Goal: Submit feedback/report problem: Submit feedback/report problem

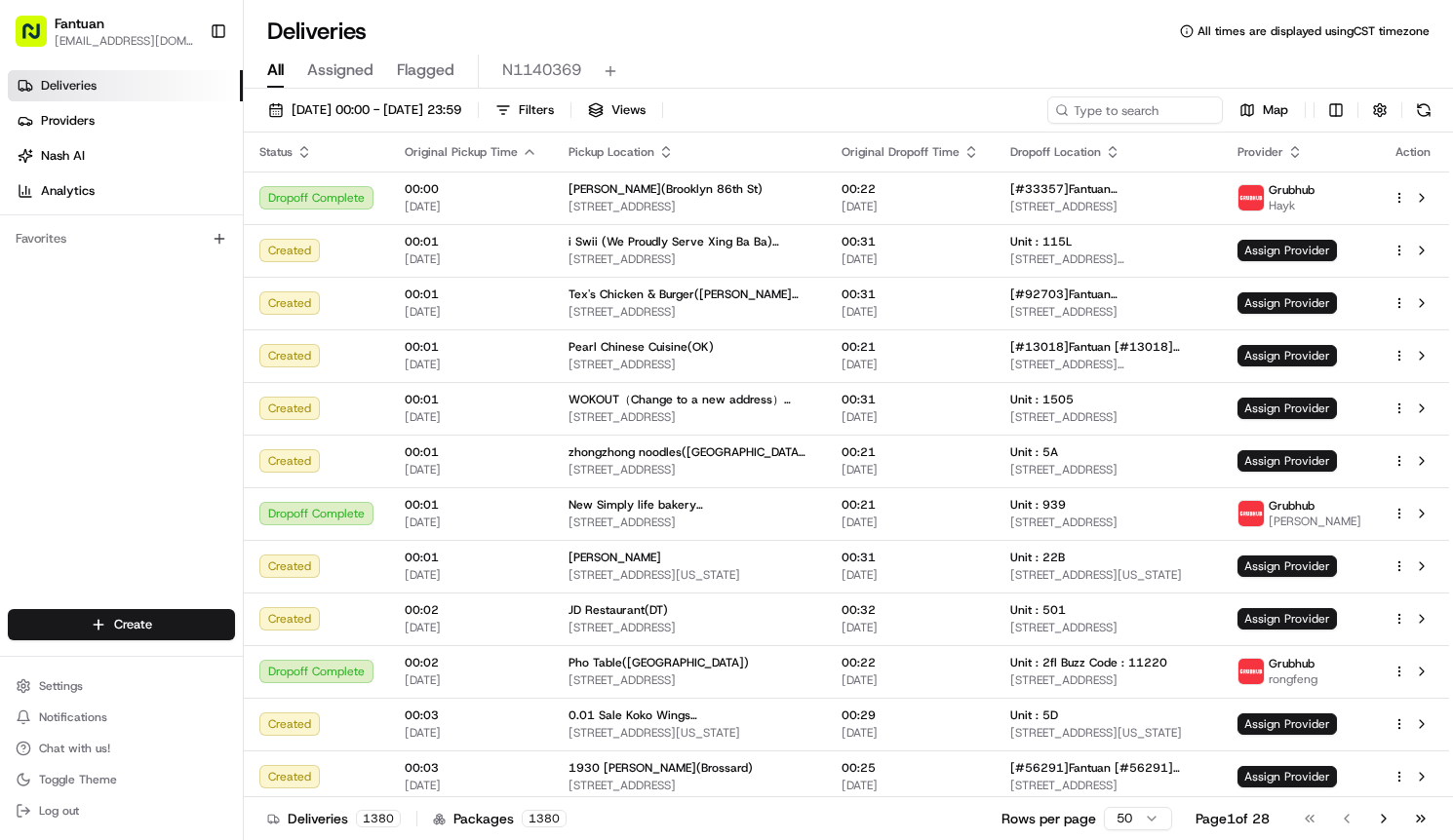
click at [918, 31] on div "Deliveries All times are displayed using CST timezone" at bounding box center [848, 31] width 1210 height 31
click at [1164, 102] on input at bounding box center [1106, 109] width 234 height 27
paste input "60424"
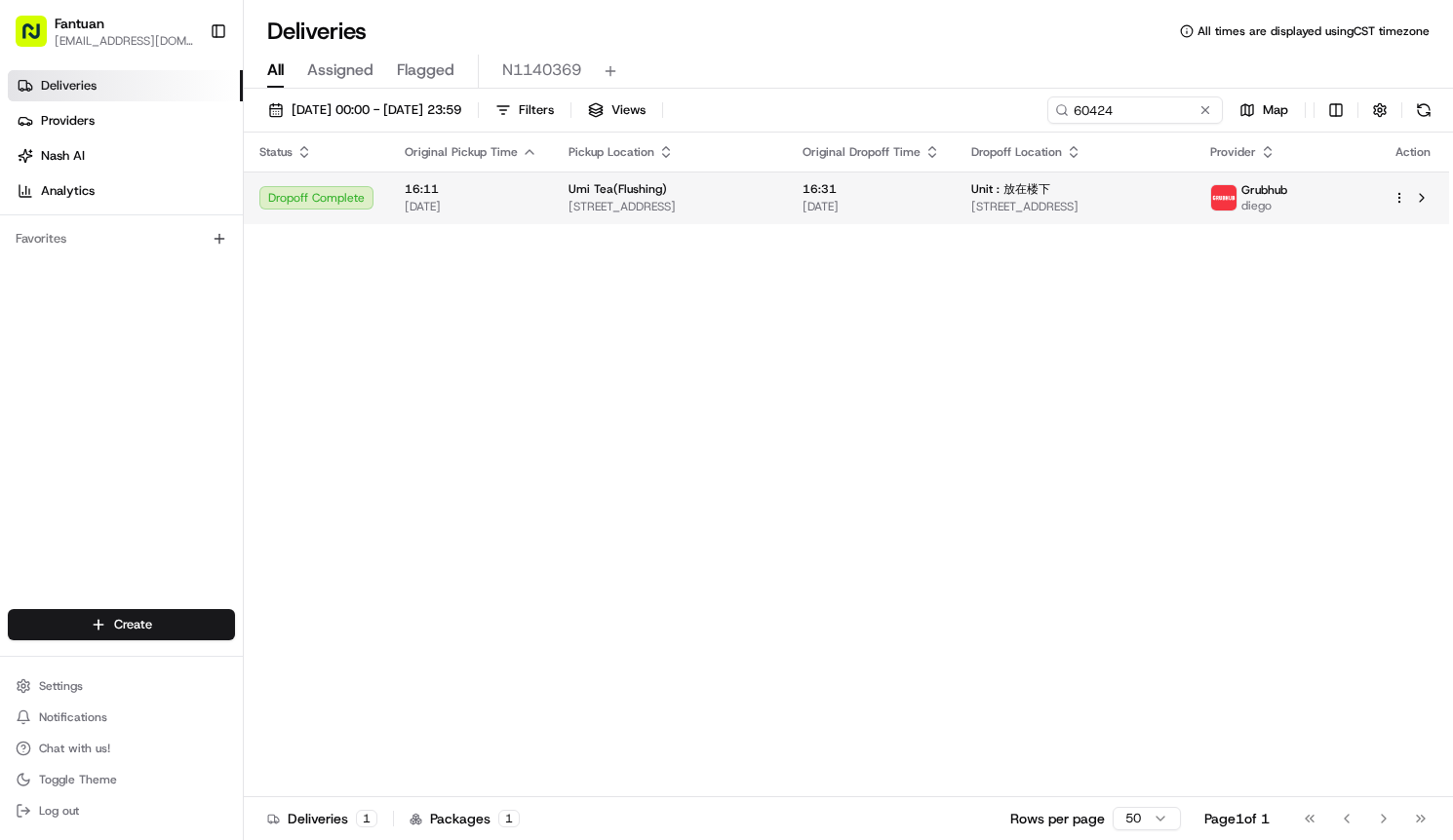
click at [621, 199] on span "[STREET_ADDRESS]" at bounding box center [669, 207] width 203 height 16
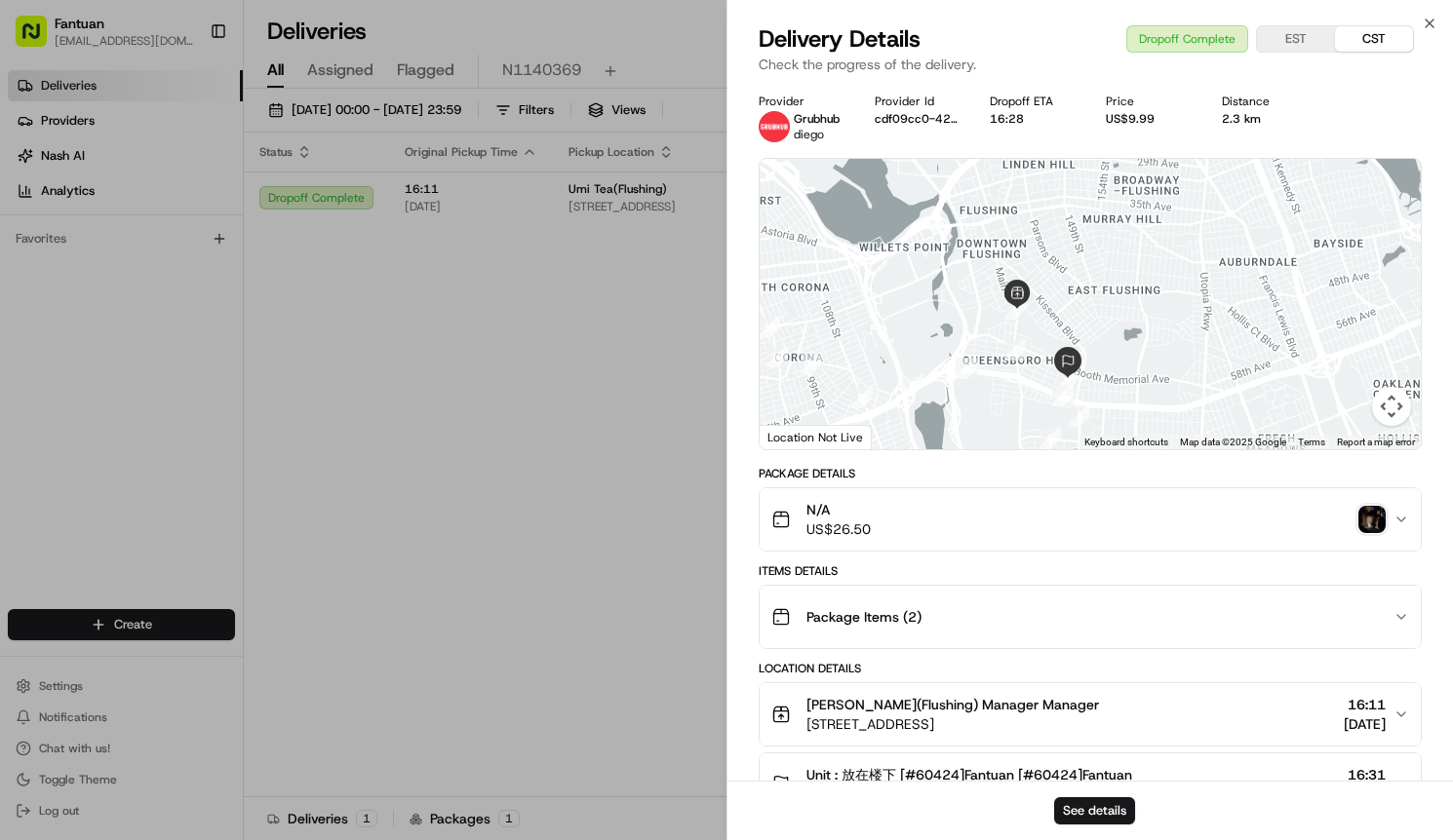
scroll to position [433, 0]
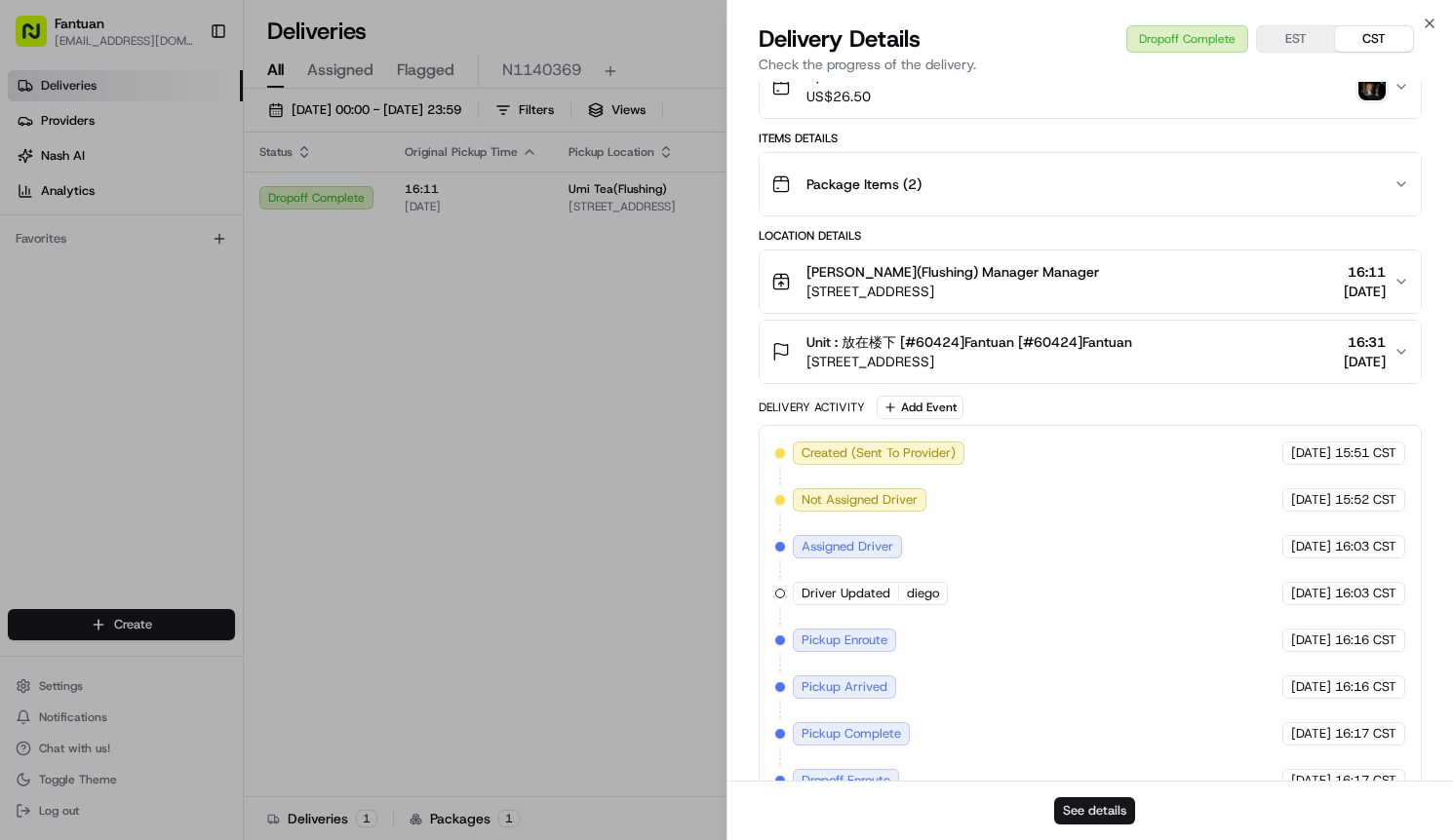
click at [1111, 805] on button "See details" at bounding box center [1093, 810] width 80 height 27
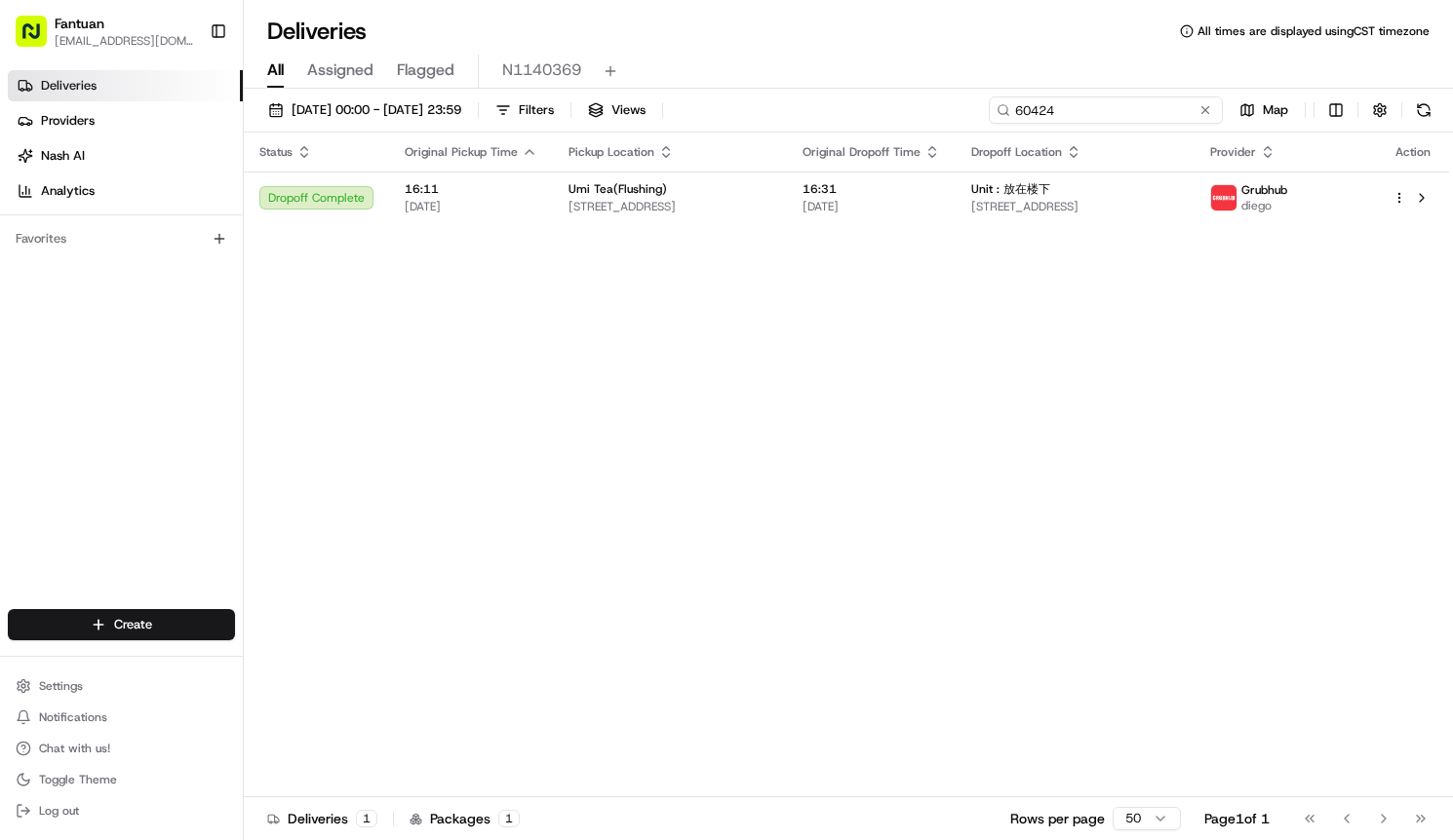
click at [1103, 102] on input "60424" at bounding box center [1106, 109] width 234 height 27
paste input "4600"
type input "64600"
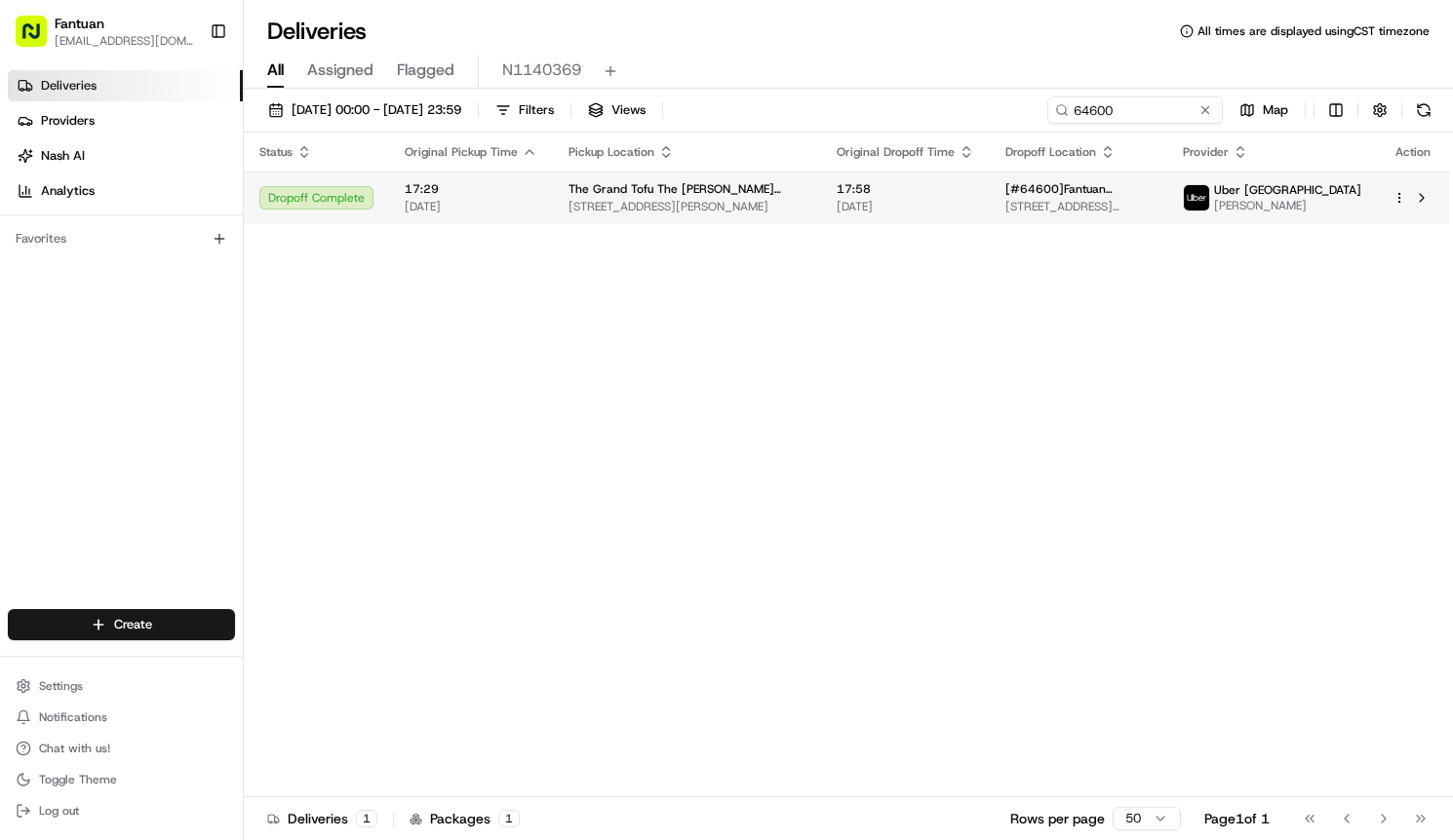
click at [693, 218] on td "The Grand Tofu [GEOGRAPHIC_DATA][PERSON_NAME]([PERSON_NAME][GEOGRAPHIC_DATA]) […" at bounding box center [687, 198] width 268 height 53
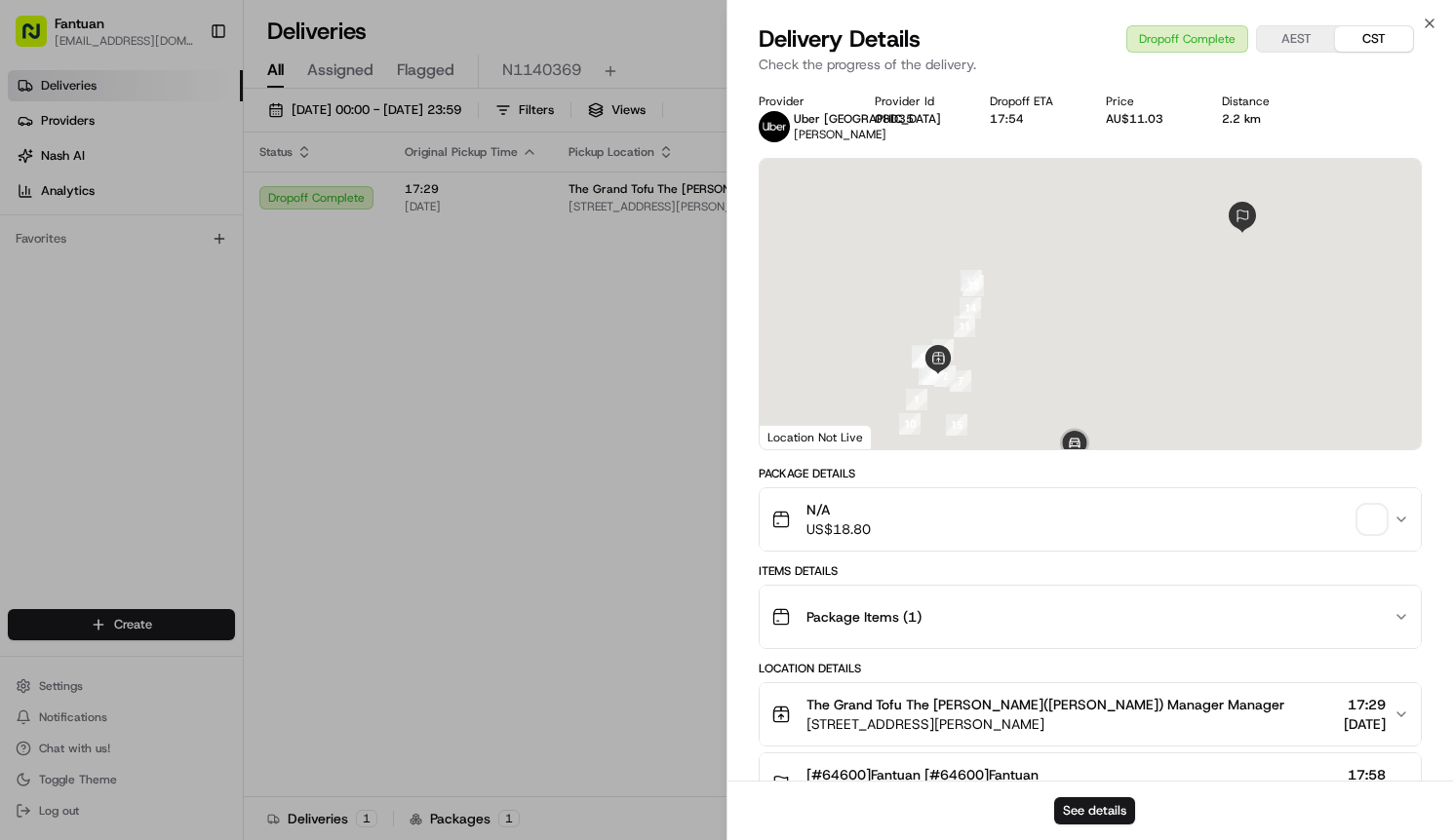
scroll to position [325, 0]
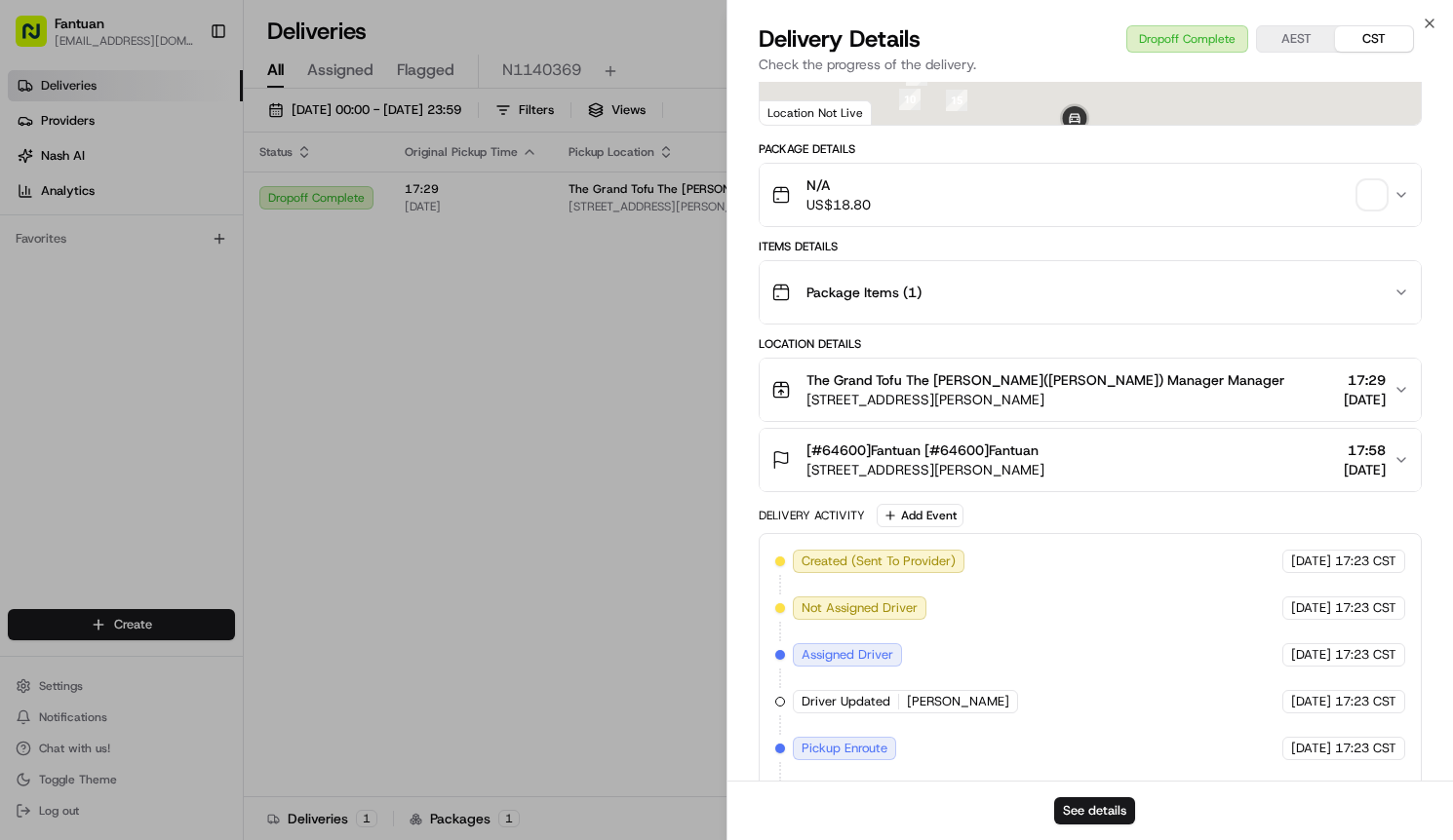
click at [749, 429] on div "Provider Uber Australia [PERSON_NAME]. Provider Id 08D35 Dropoff ETA 17:54 Pric…" at bounding box center [1090, 437] width 726 height 1359
click at [1106, 811] on button "See details" at bounding box center [1093, 810] width 80 height 27
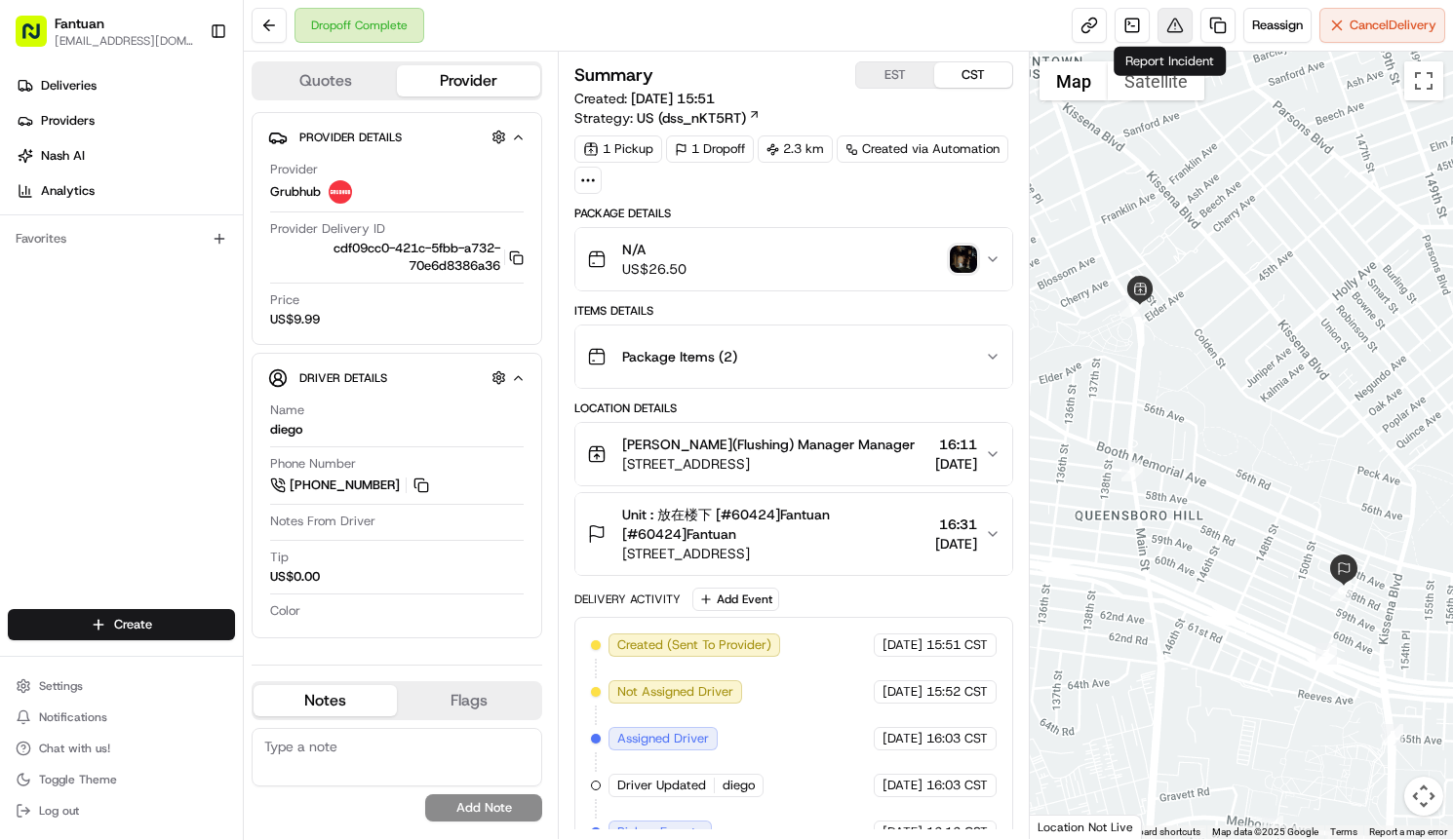
click at [1172, 18] on button at bounding box center [1175, 25] width 35 height 35
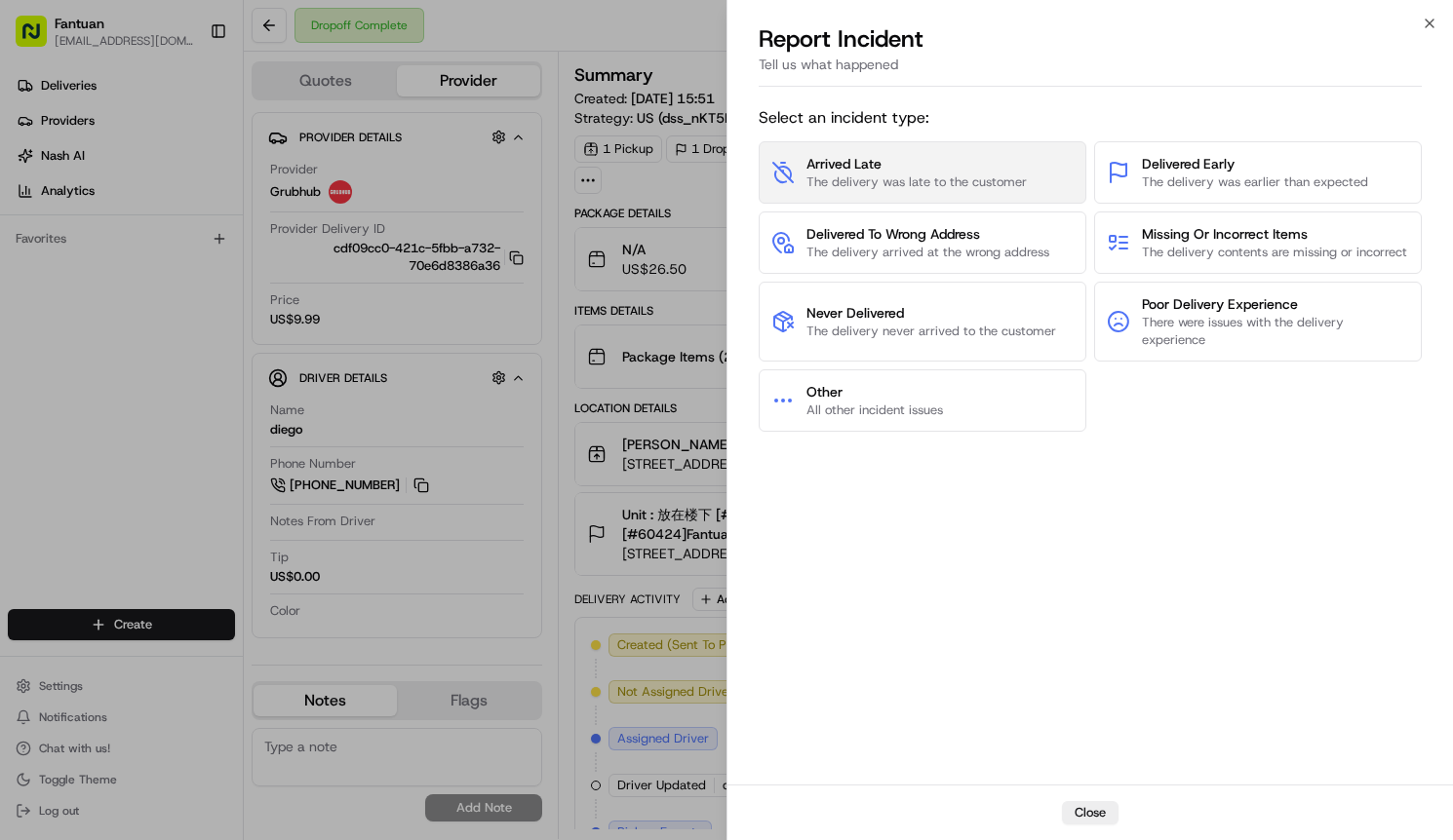
click at [902, 171] on span "Arrived Late" at bounding box center [917, 164] width 220 height 20
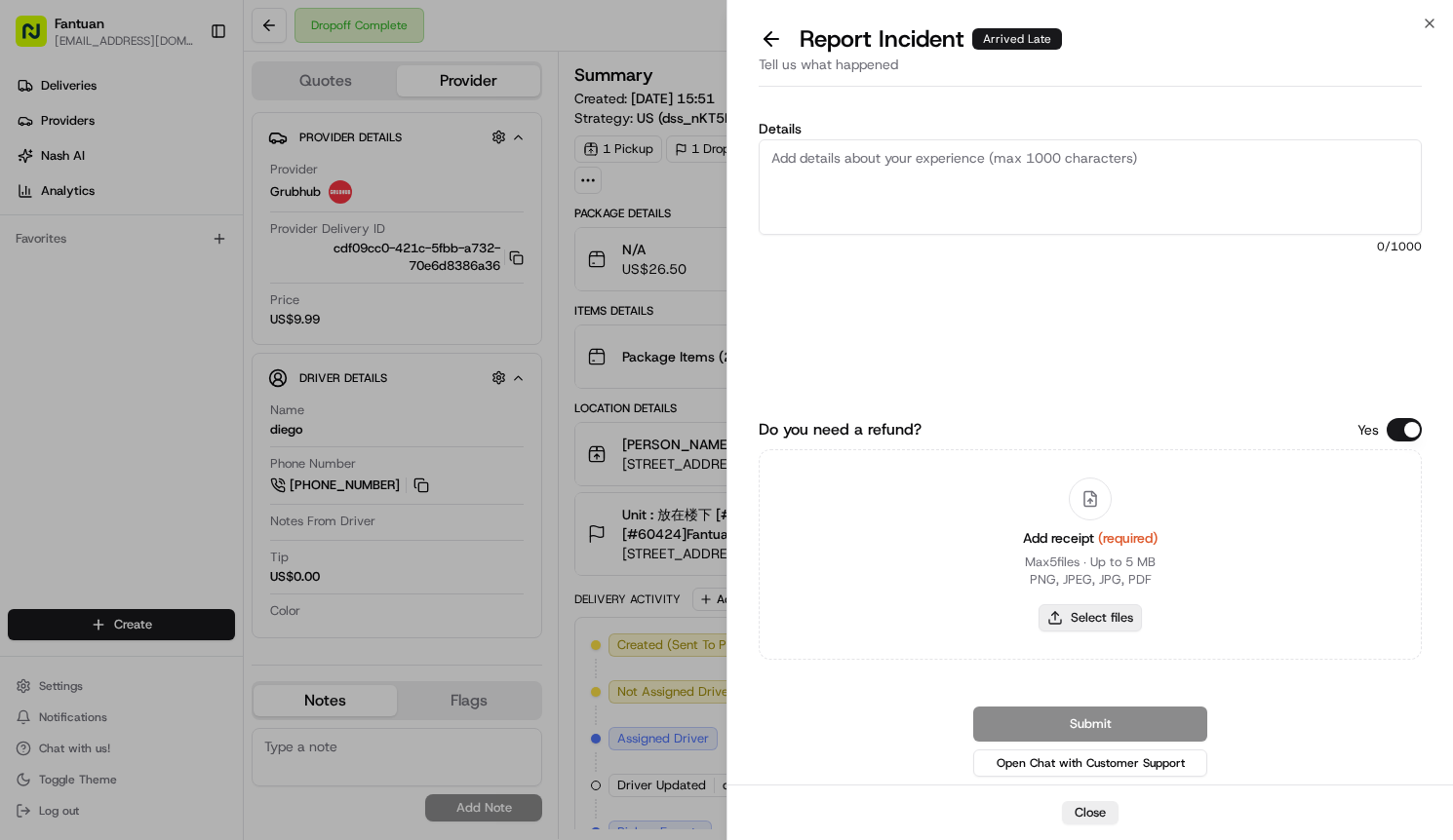
click at [1074, 624] on button "Select files" at bounding box center [1090, 618] width 103 height 27
type input "C:\fakepath\screenshot_2025-08-21_19-03-50.png"
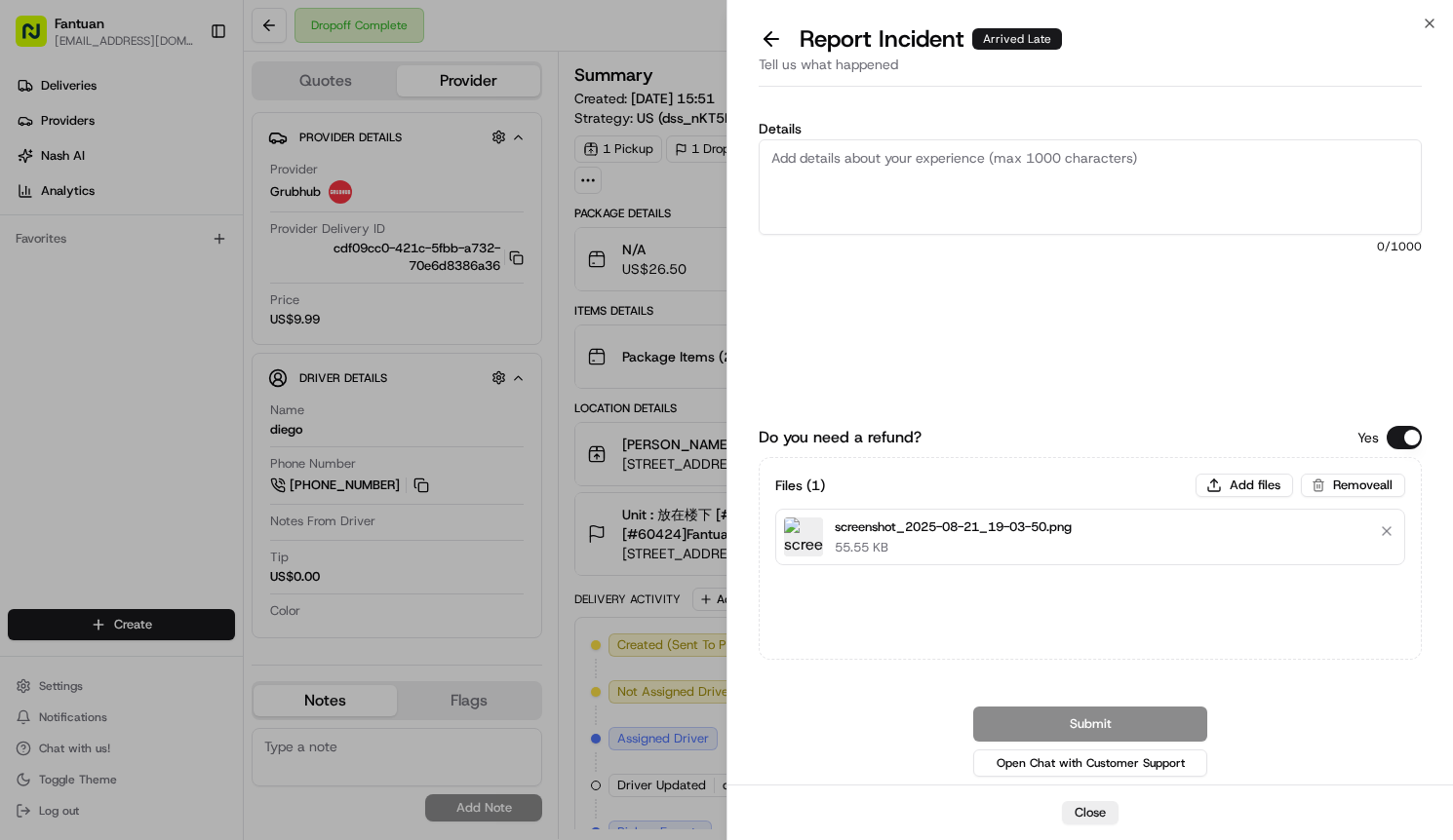
click at [886, 193] on textarea "Details" at bounding box center [1090, 187] width 663 height 95
paste textarea "The driver accepted the order but did not pick it up for a long time. The deliv…"
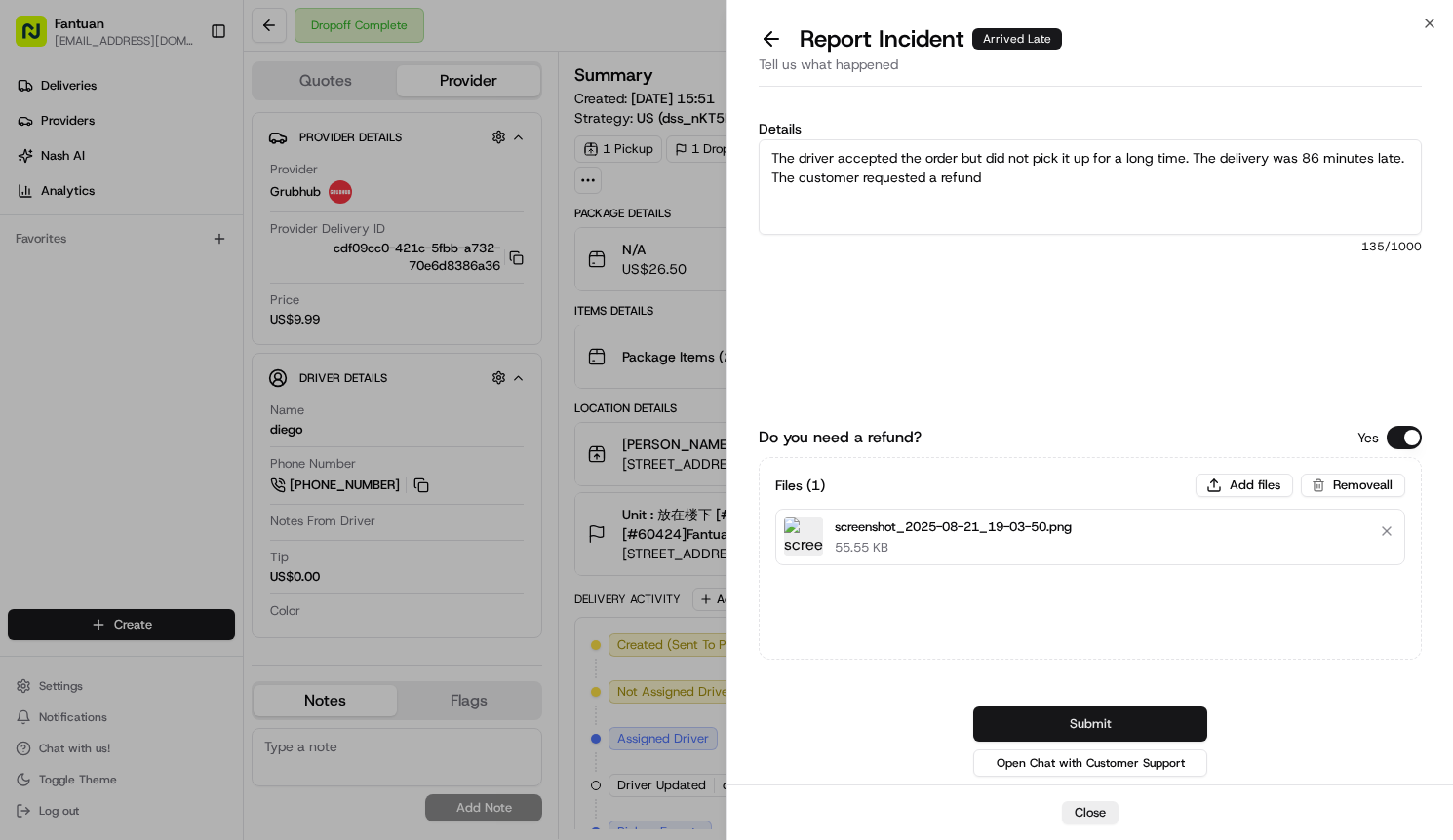
type textarea "The driver accepted the order but did not pick it up for a long time. The deliv…"
click at [1103, 729] on button "Submit" at bounding box center [1090, 724] width 234 height 35
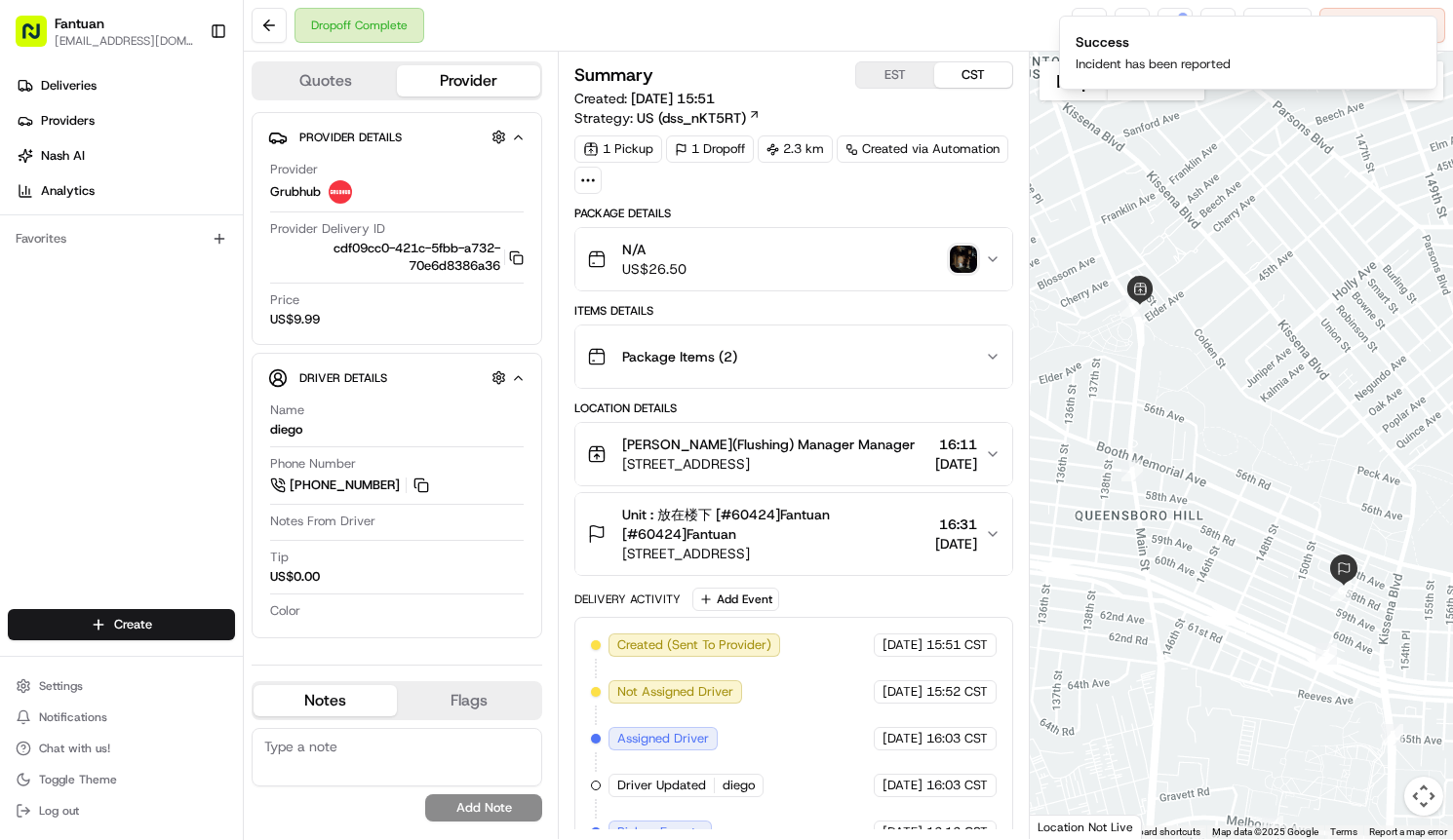
click at [900, 15] on div "Dropoff Complete Reassign Cancel Delivery" at bounding box center [848, 26] width 1210 height 52
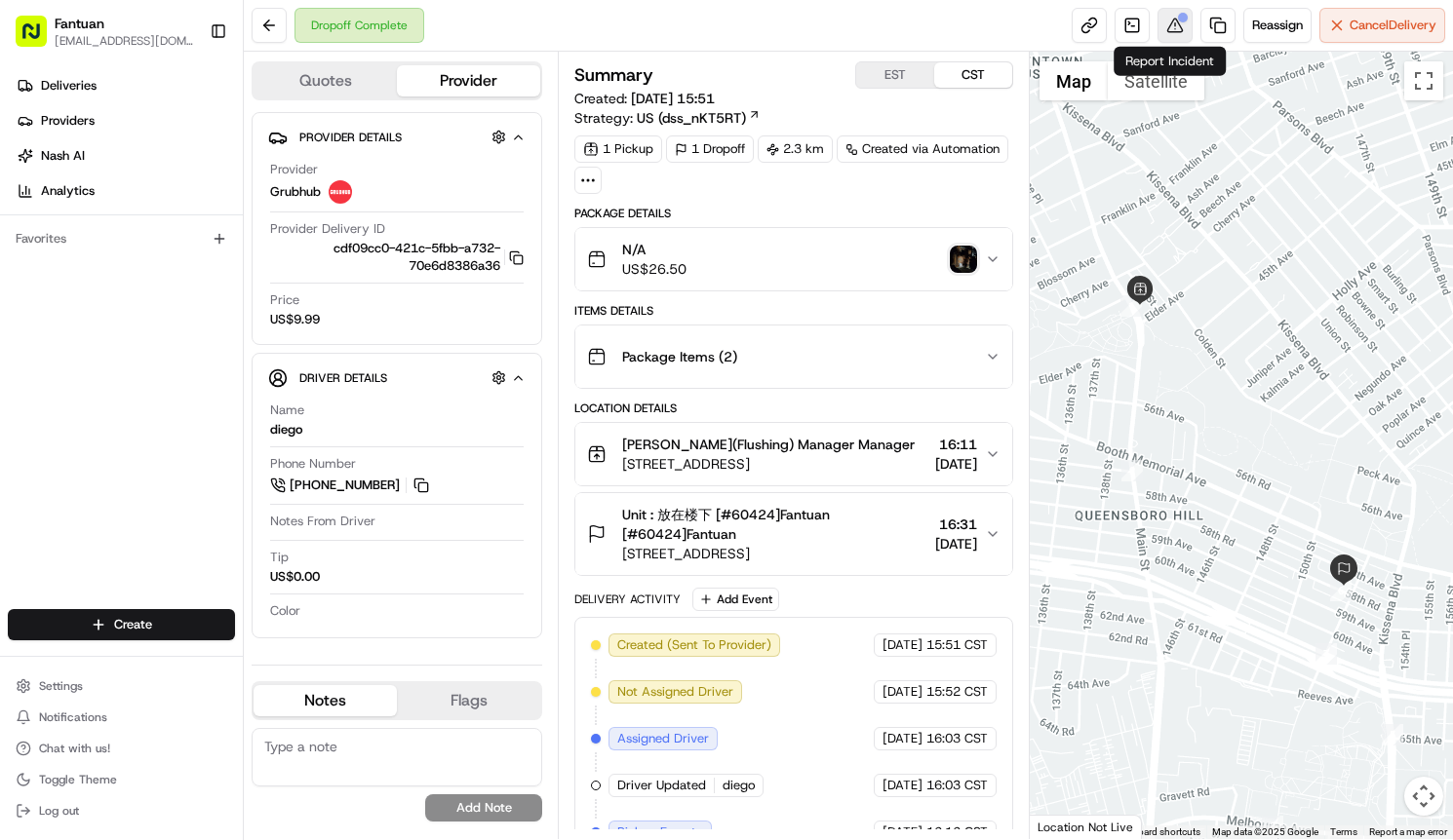
click at [1178, 22] on div at bounding box center [1183, 18] width 10 height 10
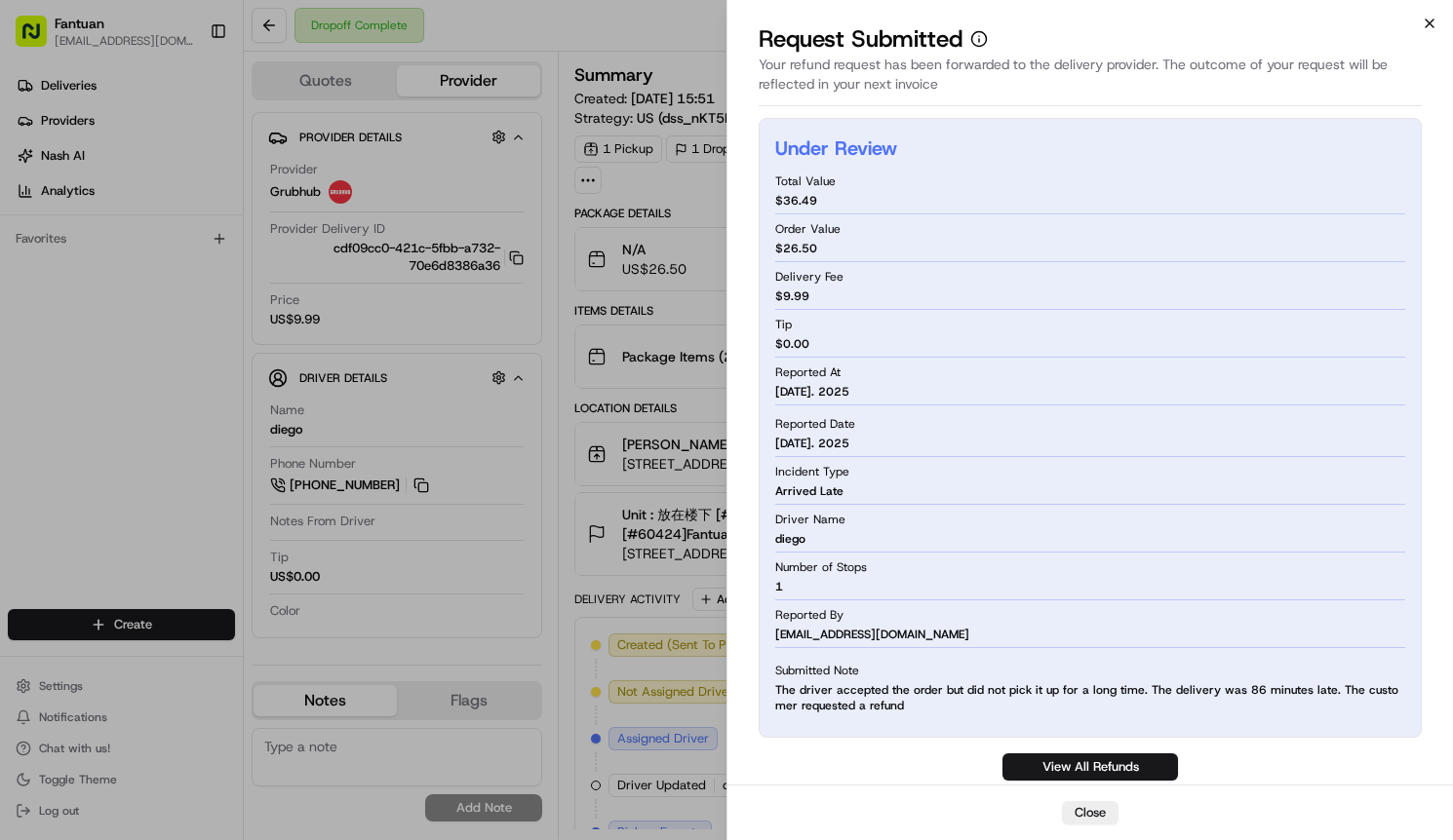
click at [1424, 22] on icon "button" at bounding box center [1430, 24] width 16 height 16
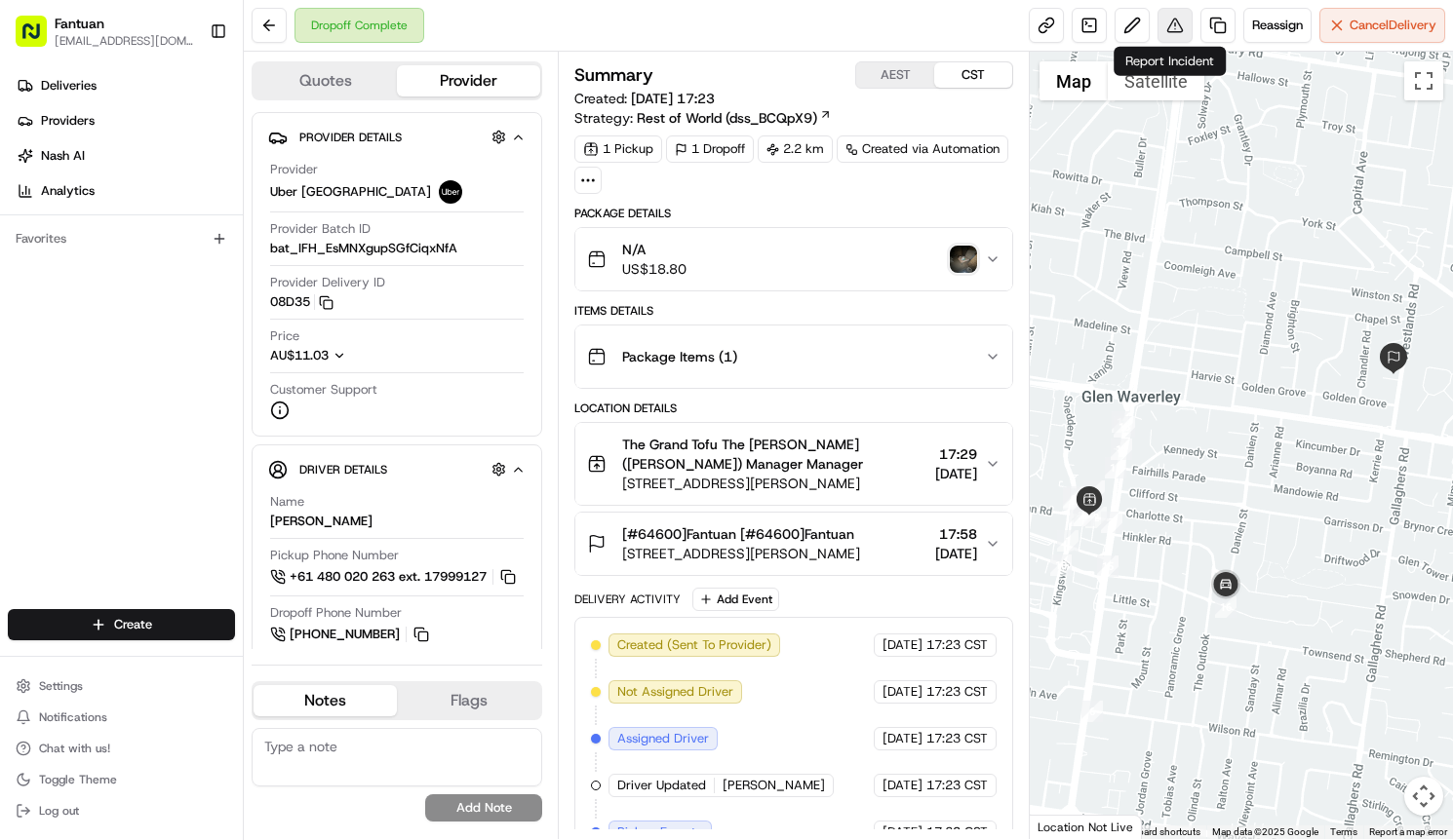
click at [1175, 29] on button at bounding box center [1175, 25] width 35 height 35
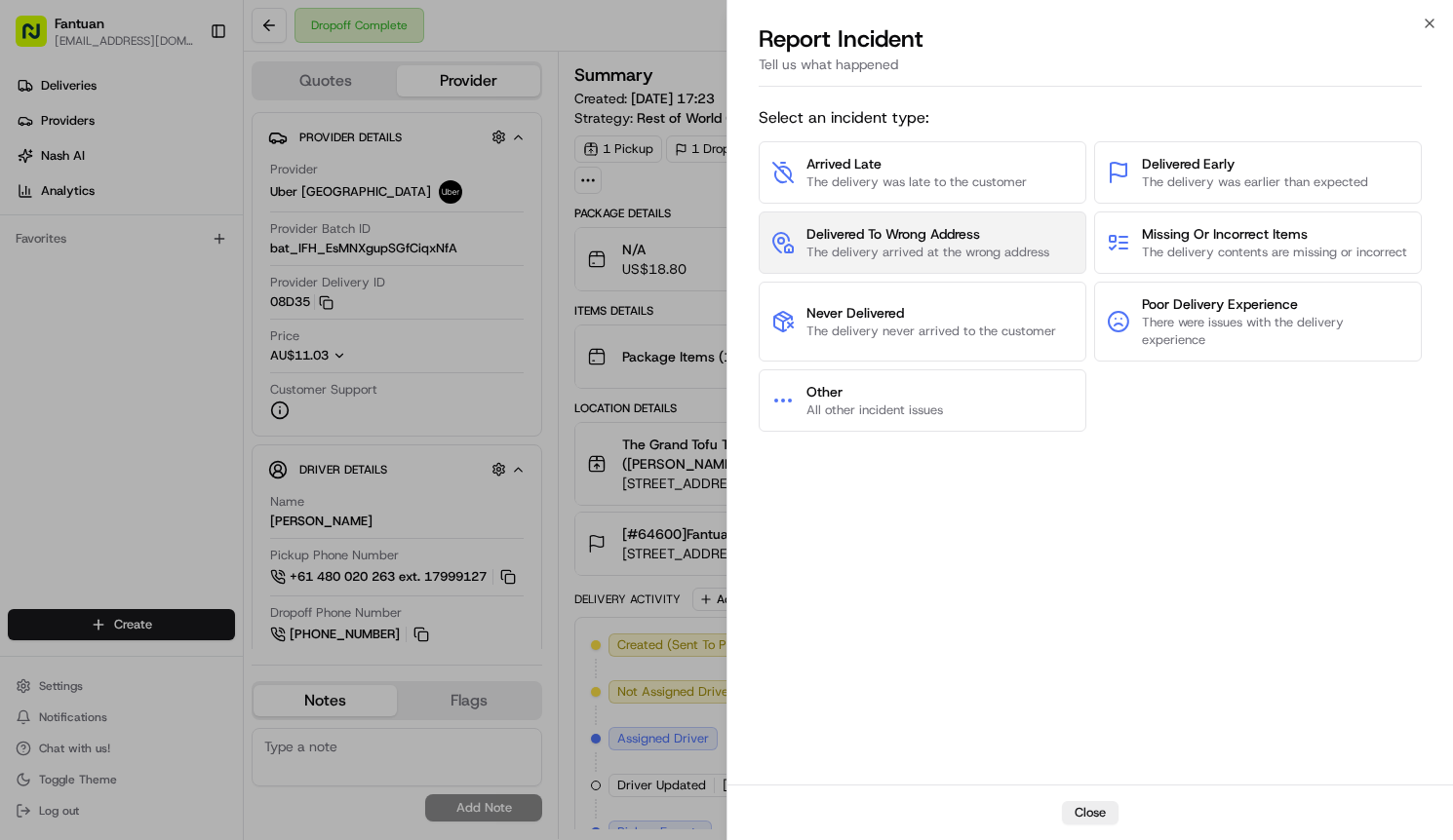
click at [944, 274] on button "Delivered To Wrong Address The delivery arrived at the wrong address" at bounding box center [923, 242] width 328 height 63
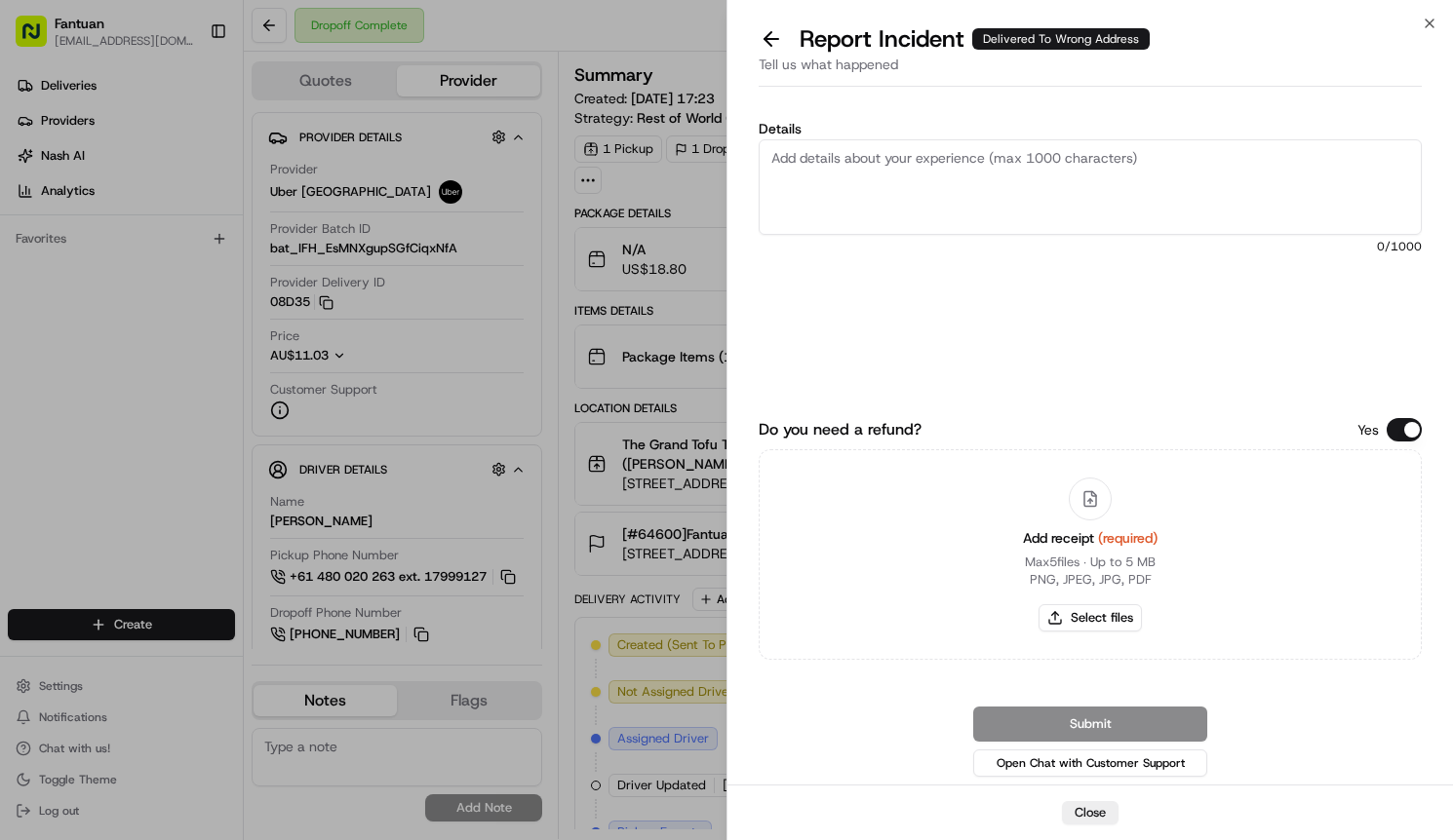
click at [950, 193] on textarea "Details" at bounding box center [1090, 187] width 663 height 95
paste textarea "The driver delivered the goods to the wrong location and the customer didn't re…"
type textarea "The driver delivered the goods to the wrong location and the customer didn't re…"
click at [1115, 630] on button "Select files" at bounding box center [1090, 618] width 103 height 27
type input "C:\fakepath\1958467853342556160.jpeg"
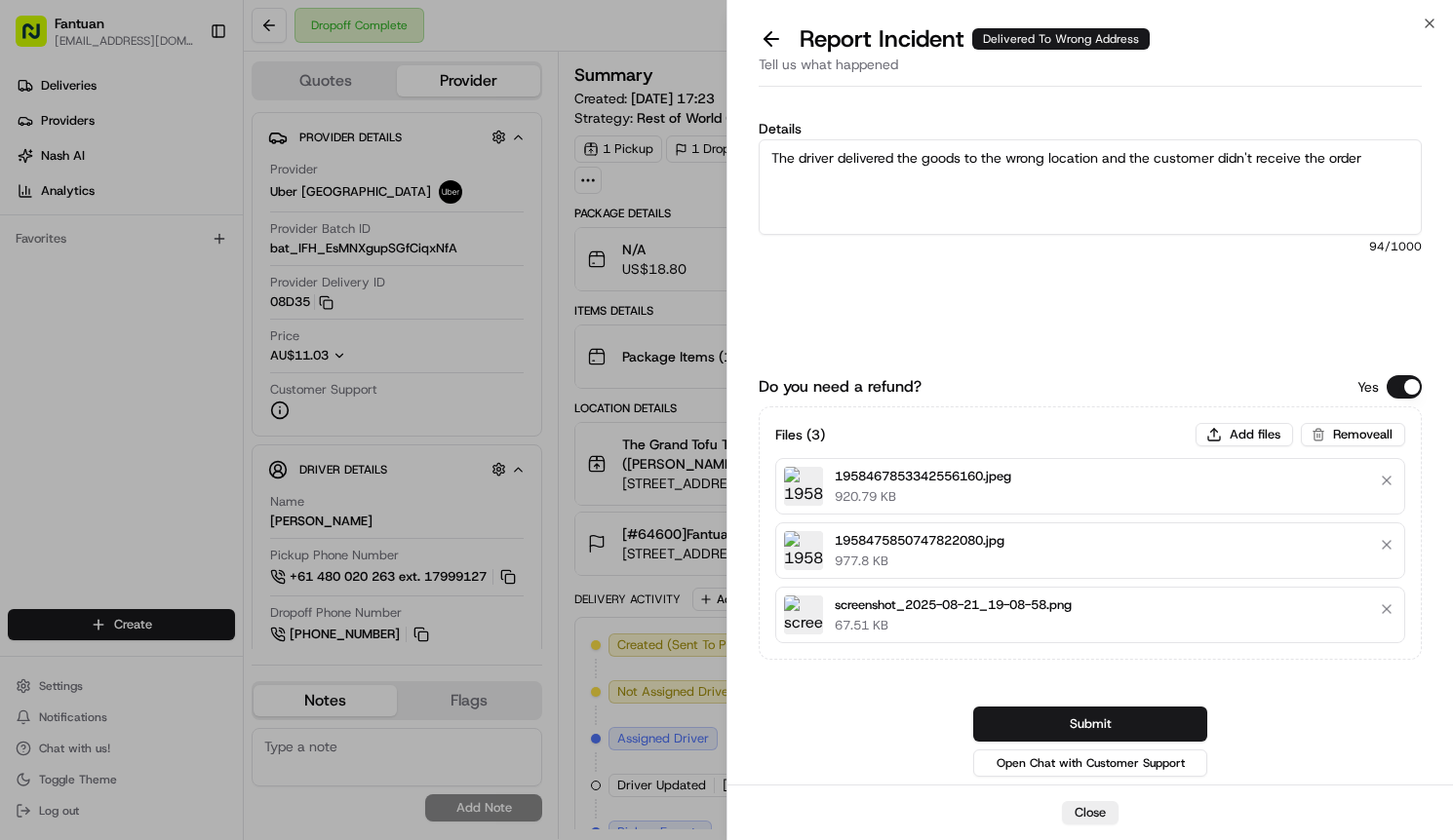
click at [1106, 712] on button "Submit" at bounding box center [1090, 724] width 234 height 35
